Goal: Task Accomplishment & Management: Manage account settings

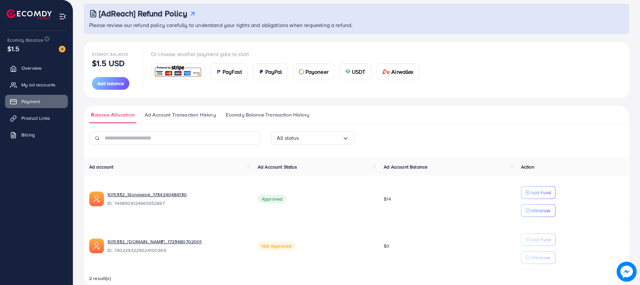
scroll to position [50, 0]
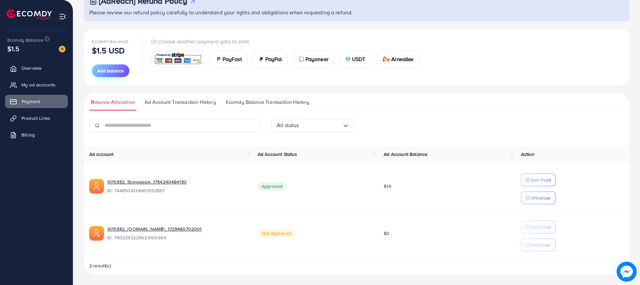
click at [106, 70] on span "Add balance" at bounding box center [110, 70] width 27 height 7
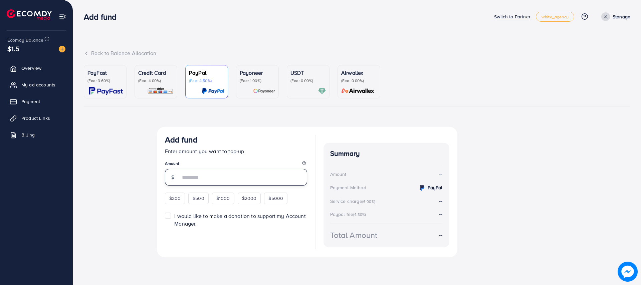
click at [194, 178] on input "number" at bounding box center [243, 177] width 127 height 17
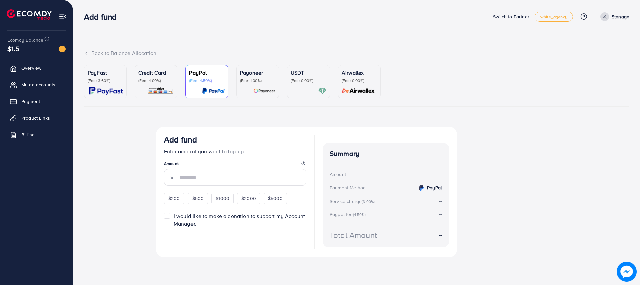
click at [153, 73] on p "Credit Card" at bounding box center [155, 73] width 35 height 8
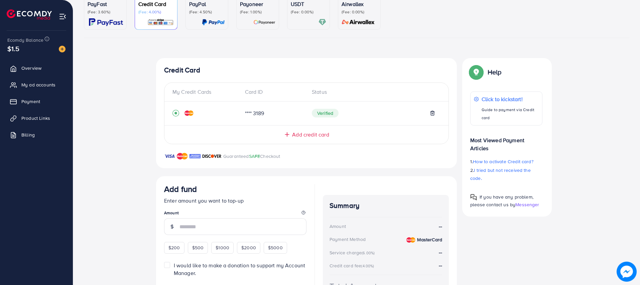
scroll to position [69, 0]
click at [188, 223] on input "number" at bounding box center [242, 226] width 127 height 17
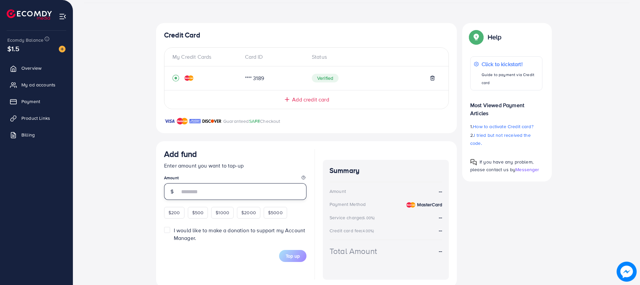
scroll to position [111, 0]
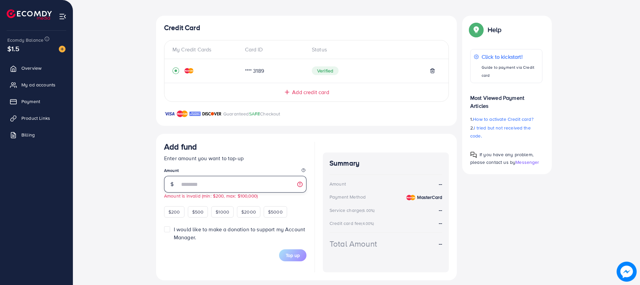
click at [195, 183] on input "**" at bounding box center [242, 184] width 127 height 17
type input "*"
type input "**"
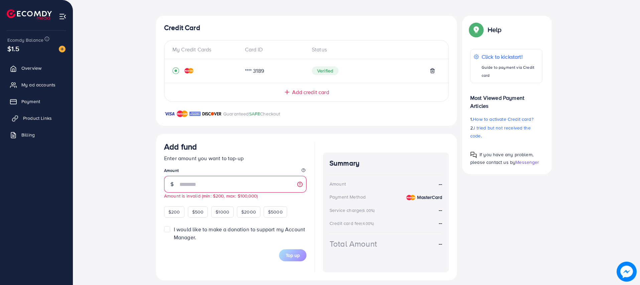
click at [29, 120] on span "Product Links" at bounding box center [37, 118] width 29 height 7
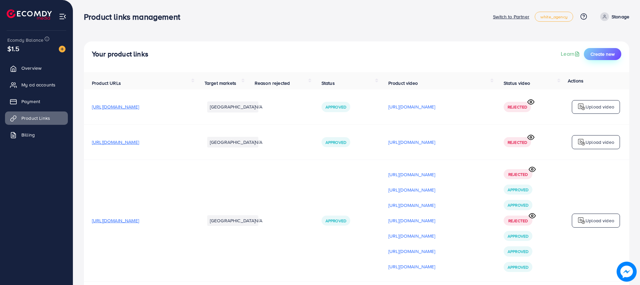
click at [598, 54] on span "Create new" at bounding box center [602, 54] width 24 height 7
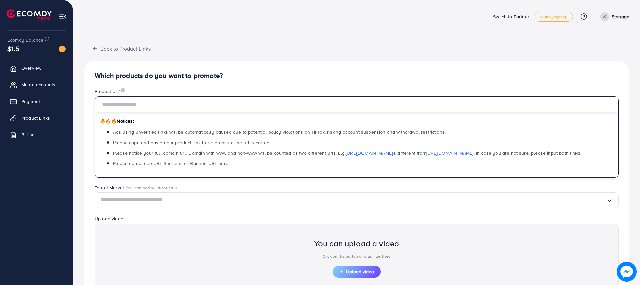
click at [154, 104] on input "text" at bounding box center [357, 105] width 524 height 16
paste input "**********"
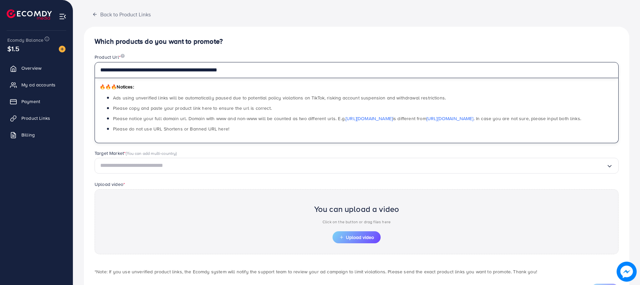
scroll to position [50, 0]
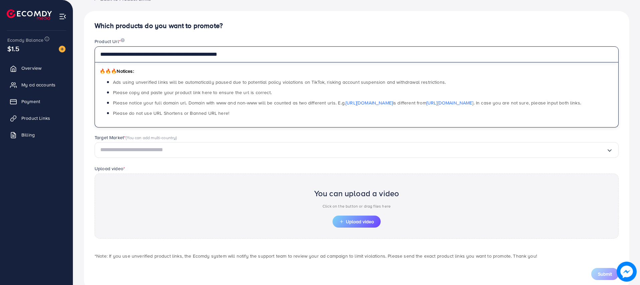
type input "**********"
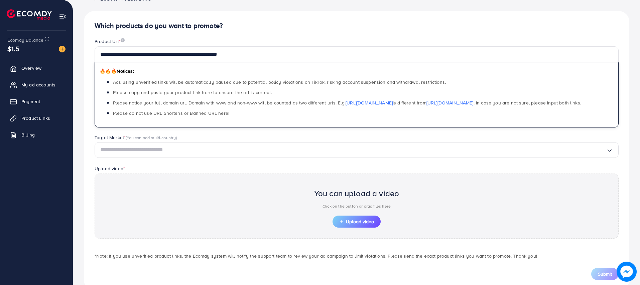
click at [144, 146] on input "Search for option" at bounding box center [353, 150] width 506 height 10
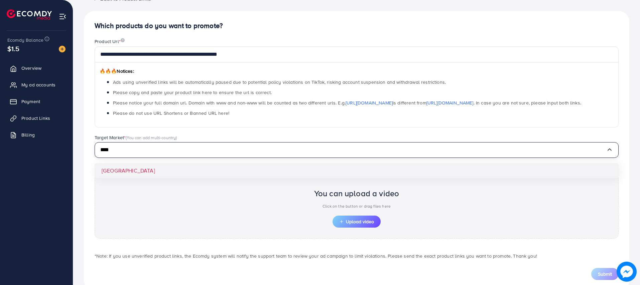
type input "****"
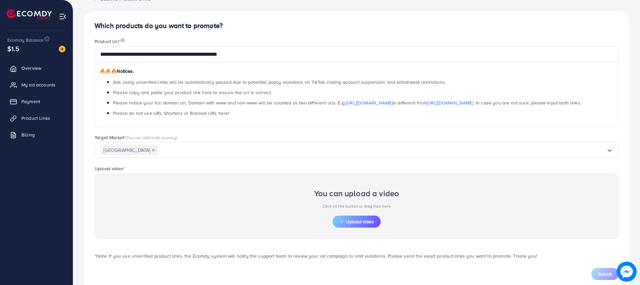
click at [112, 168] on div "**********" at bounding box center [356, 151] width 545 height 280
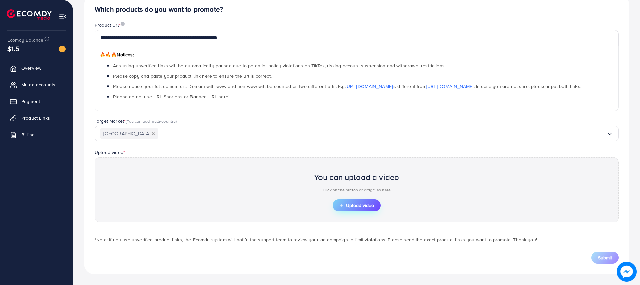
click at [347, 209] on button "Upload video" at bounding box center [356, 205] width 48 height 12
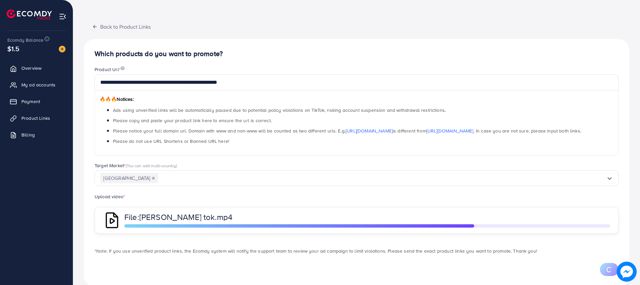
scroll to position [34, 0]
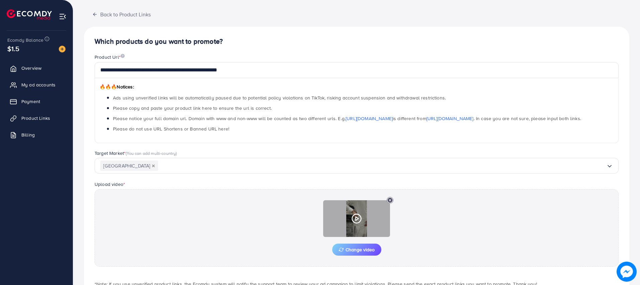
click at [357, 220] on polygon at bounding box center [356, 219] width 3 height 4
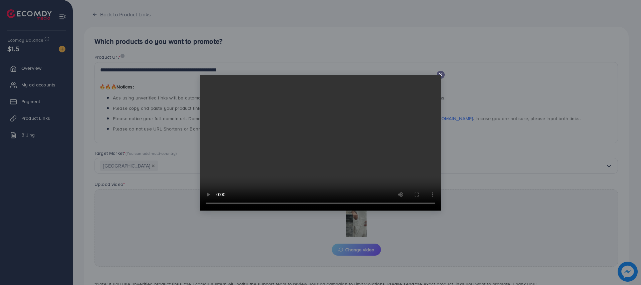
click at [440, 73] on icon at bounding box center [440, 74] width 5 height 5
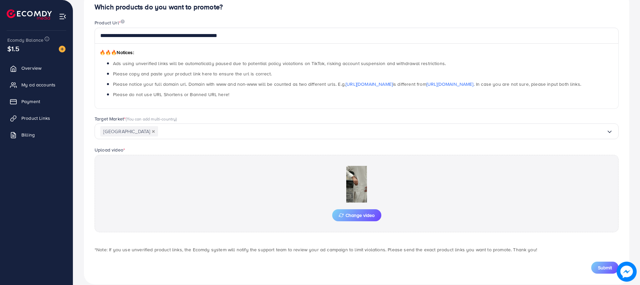
scroll to position [79, 0]
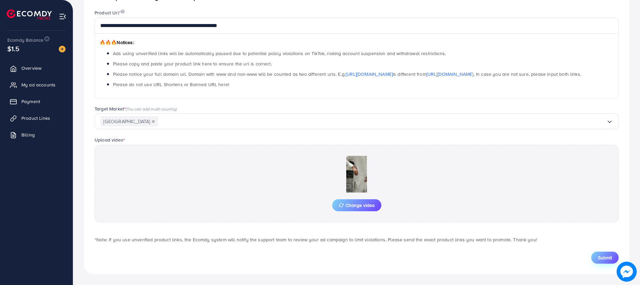
click at [604, 259] on span "Submit" at bounding box center [605, 258] width 14 height 7
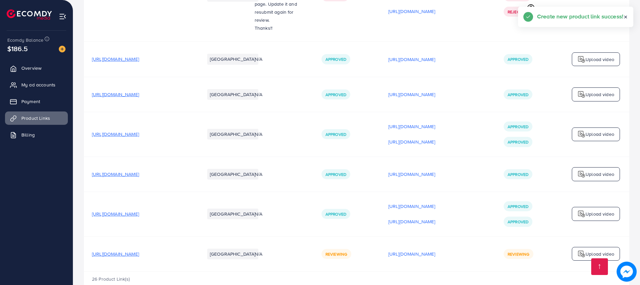
scroll to position [1080, 0]
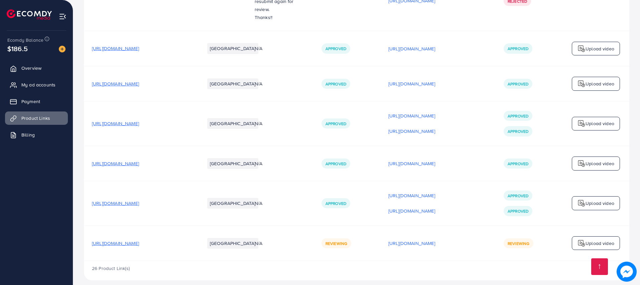
click at [139, 200] on span "[URL][DOMAIN_NAME]" at bounding box center [115, 203] width 47 height 7
click at [435, 207] on p "[URL][DOMAIN_NAME]" at bounding box center [411, 211] width 47 height 8
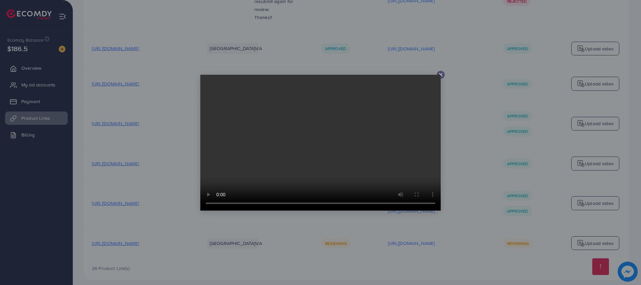
click at [441, 74] on line at bounding box center [441, 74] width 3 height 3
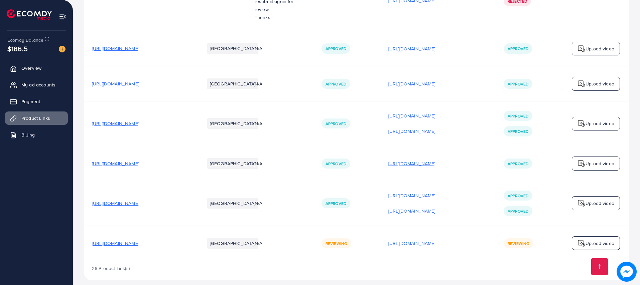
click at [401, 160] on p "[URL][DOMAIN_NAME]" at bounding box center [411, 164] width 47 height 8
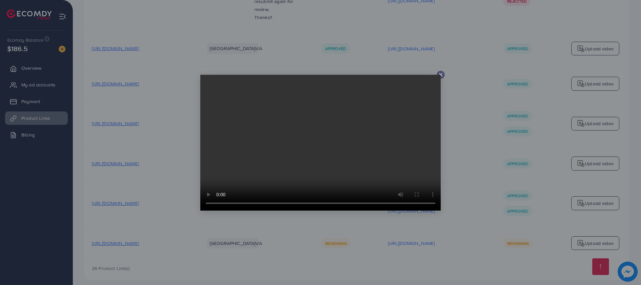
click at [443, 75] on icon at bounding box center [440, 74] width 5 height 5
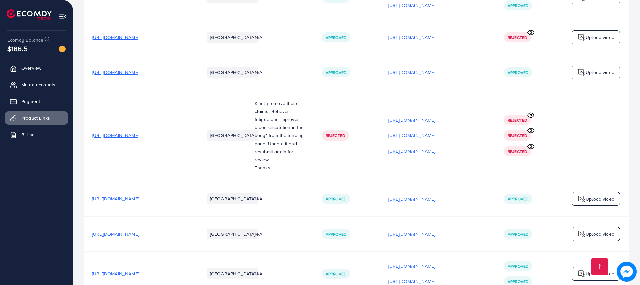
scroll to position [829, 0]
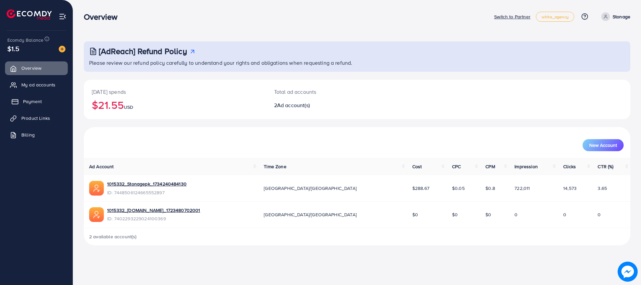
click at [30, 104] on span "Payment" at bounding box center [32, 101] width 19 height 7
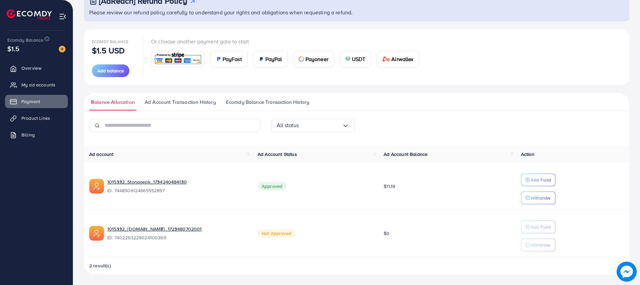
scroll to position [0, 0]
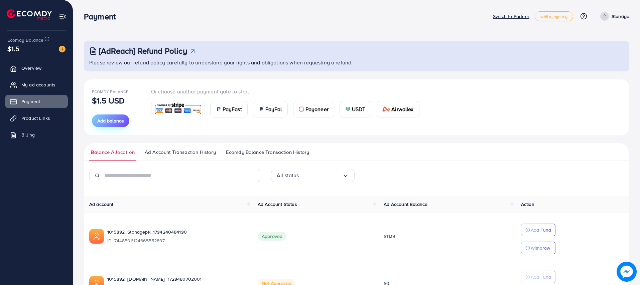
click at [111, 121] on span "Add balance" at bounding box center [110, 121] width 27 height 7
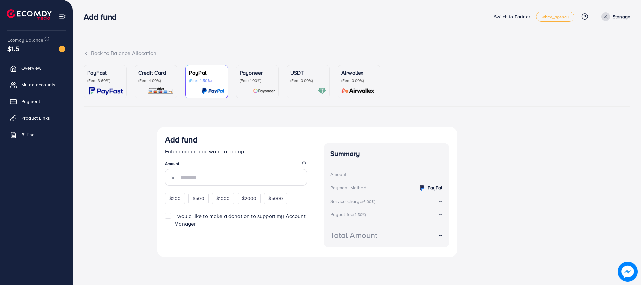
click at [157, 81] on p "(Fee: 4.00%)" at bounding box center [155, 80] width 35 height 5
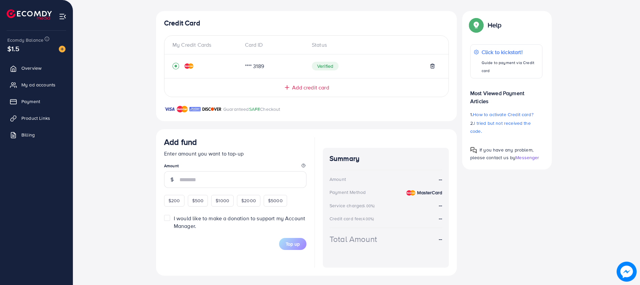
scroll to position [117, 0]
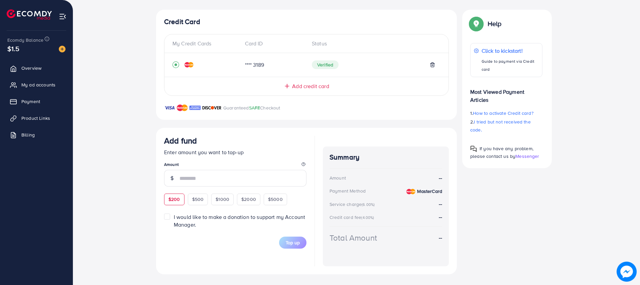
click at [171, 198] on span "$200" at bounding box center [174, 199] width 12 height 7
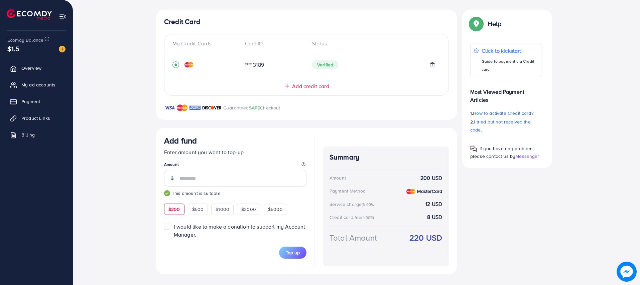
type input "***"
click at [293, 255] on span "Top up" at bounding box center [293, 253] width 14 height 7
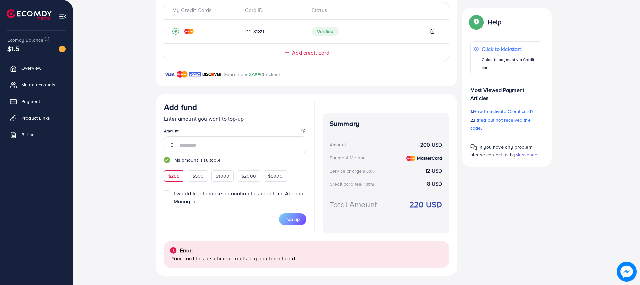
scroll to position [152, 0]
click at [295, 217] on span "Top up" at bounding box center [293, 218] width 14 height 7
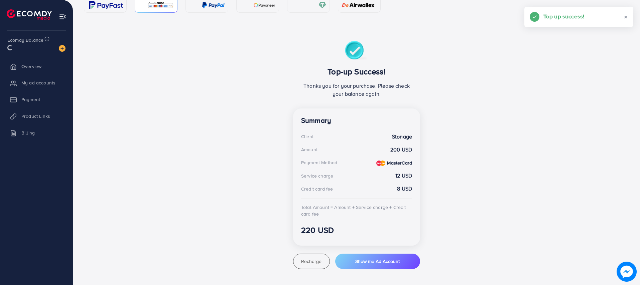
scroll to position [86, 0]
click at [32, 99] on span "Payment" at bounding box center [32, 101] width 19 height 7
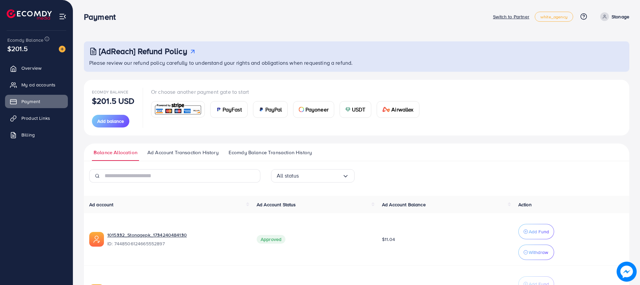
scroll to position [50, 0]
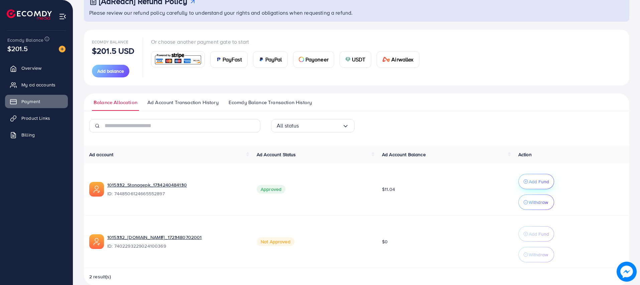
click at [536, 181] on p "Add Fund" at bounding box center [538, 182] width 20 height 8
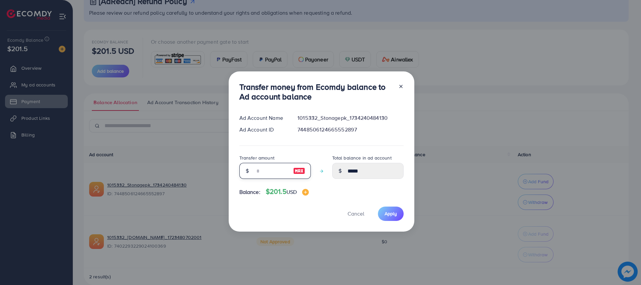
click at [265, 174] on input "number" at bounding box center [271, 171] width 33 height 16
type input "*"
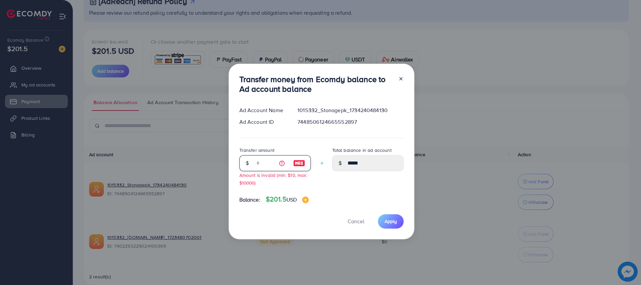
type input "*****"
type input "**"
type input "*****"
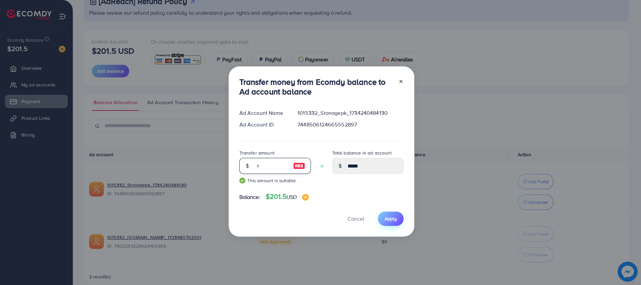
type input "**"
click at [392, 220] on span "Apply" at bounding box center [391, 218] width 12 height 7
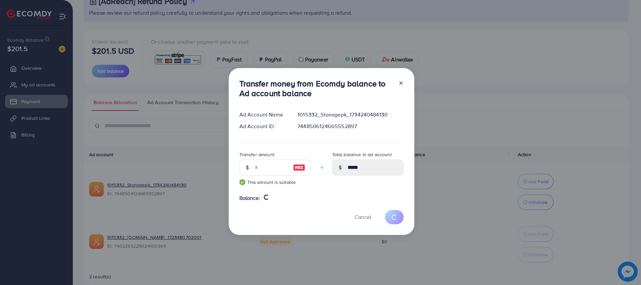
type input "*****"
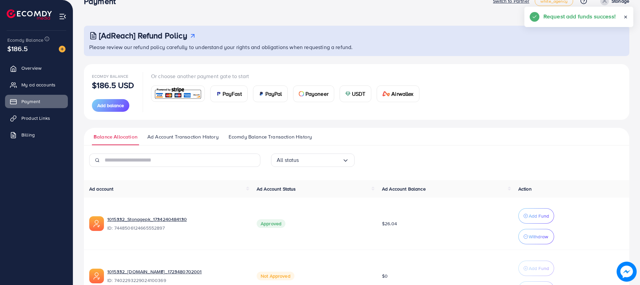
scroll to position [0, 0]
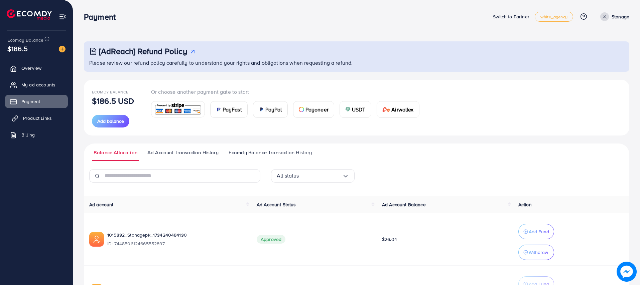
click at [27, 119] on span "Product Links" at bounding box center [37, 118] width 29 height 7
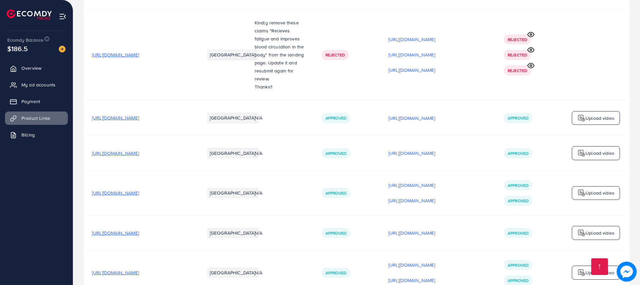
scroll to position [1044, 0]
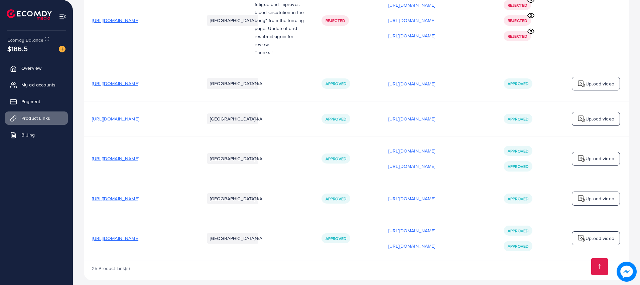
click at [139, 116] on span "[URL][DOMAIN_NAME]" at bounding box center [115, 119] width 47 height 7
click at [131, 116] on span "[URL][DOMAIN_NAME]" at bounding box center [115, 119] width 47 height 7
click at [404, 115] on p "[URL][DOMAIN_NAME]" at bounding box center [411, 119] width 47 height 8
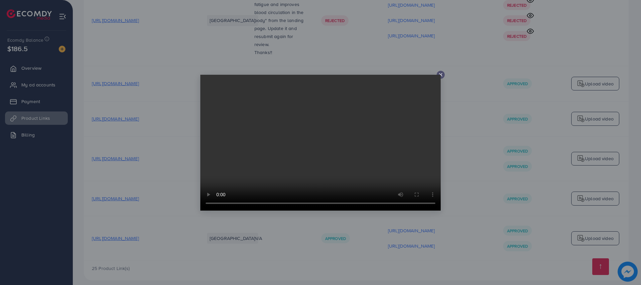
click at [442, 76] on icon at bounding box center [440, 74] width 5 height 5
